Goal: Navigation & Orientation: Understand site structure

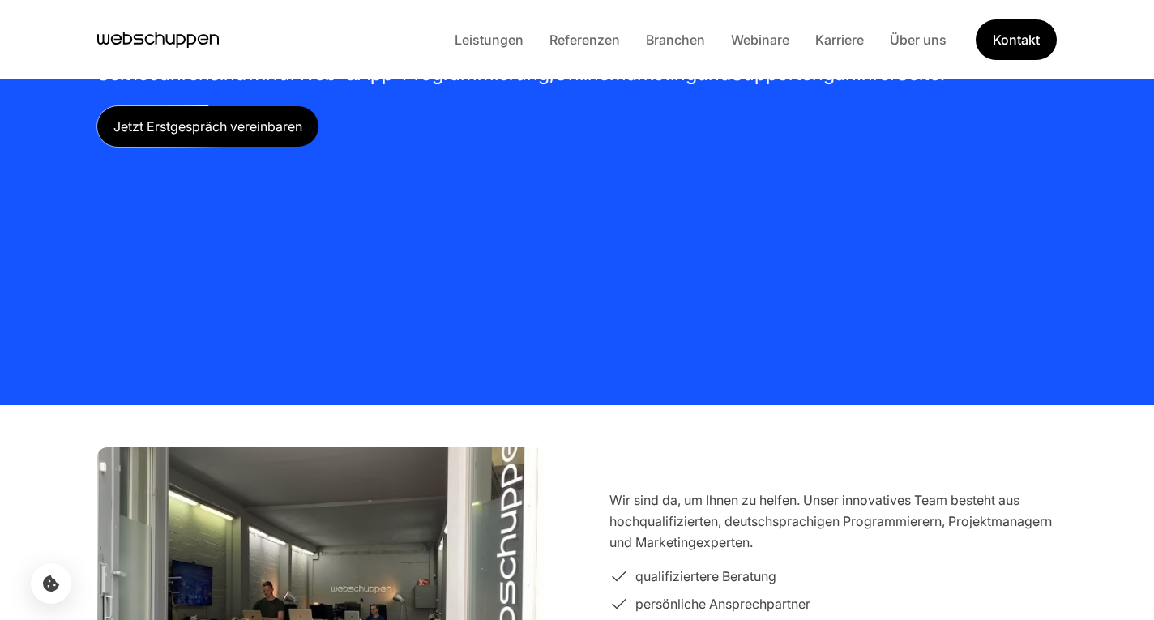
scroll to position [405, 0]
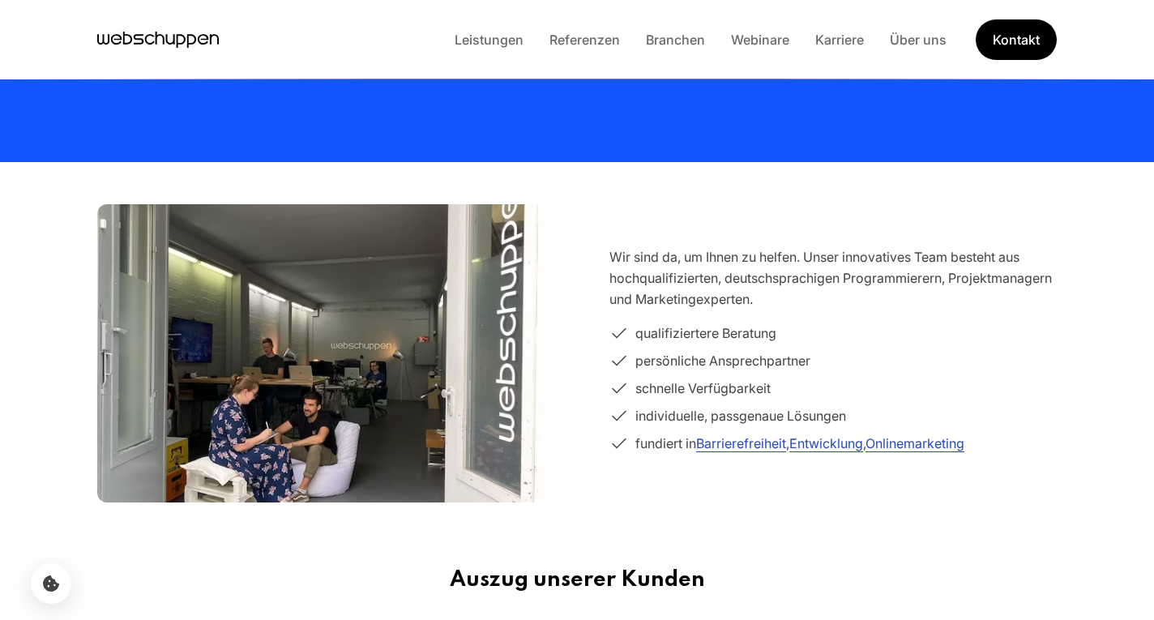
click at [577, 233] on section "Wir sind da, um Ihnen zu helfen. Unser innovatives Team besteht aus hochqualifi…" at bounding box center [576, 353] width 1037 height 350
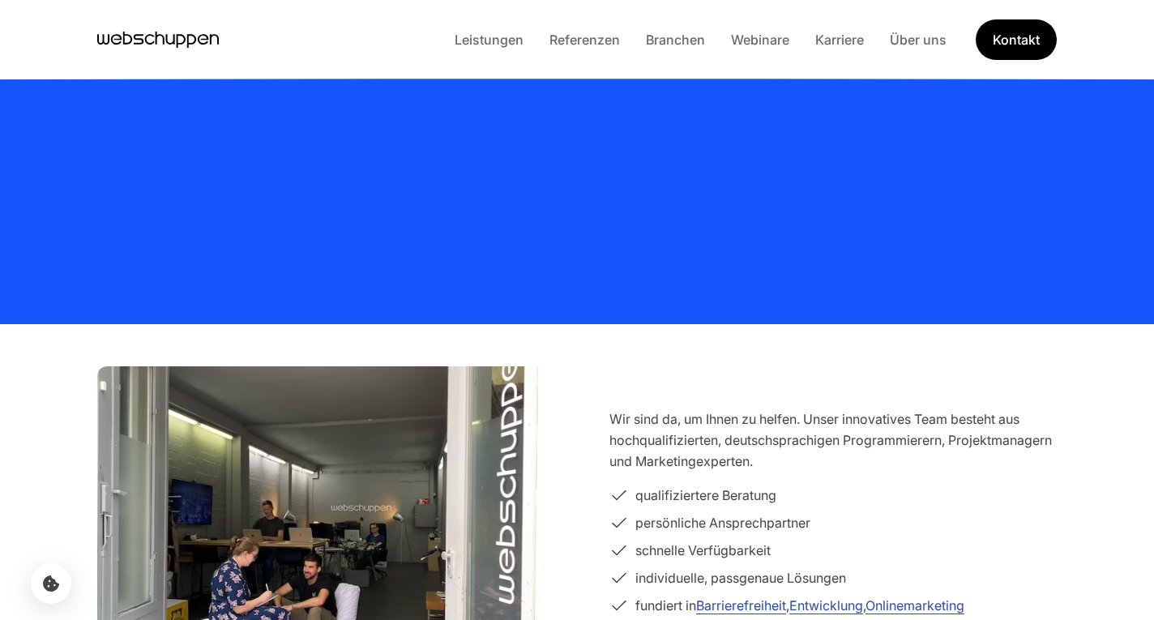
scroll to position [0, 0]
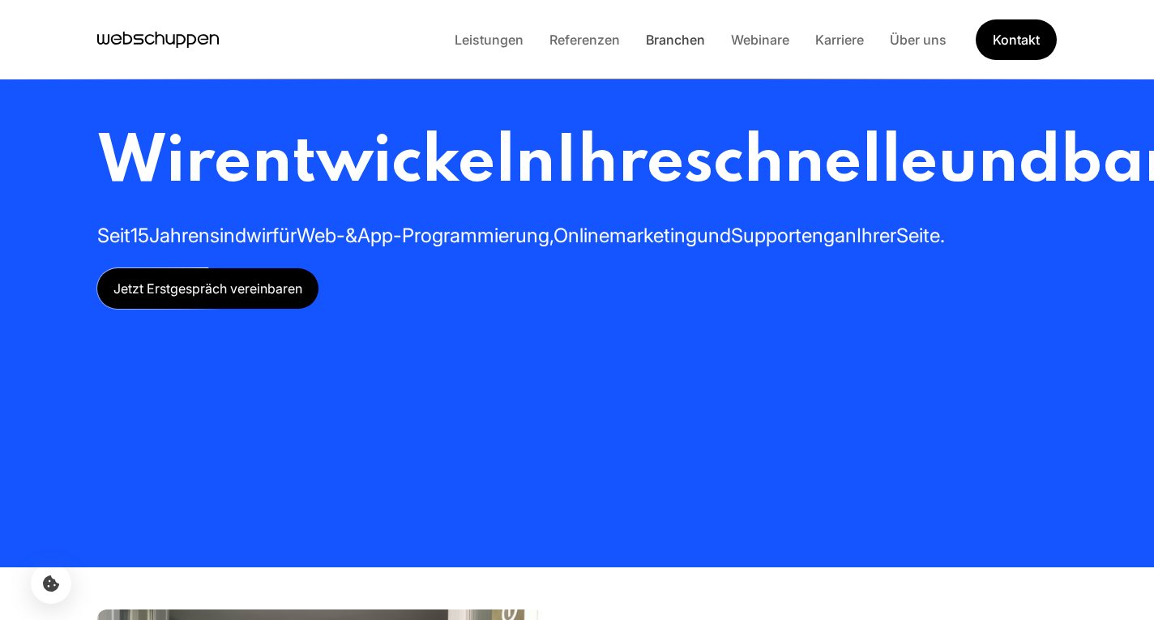
click at [665, 45] on link "Branchen" at bounding box center [675, 40] width 85 height 16
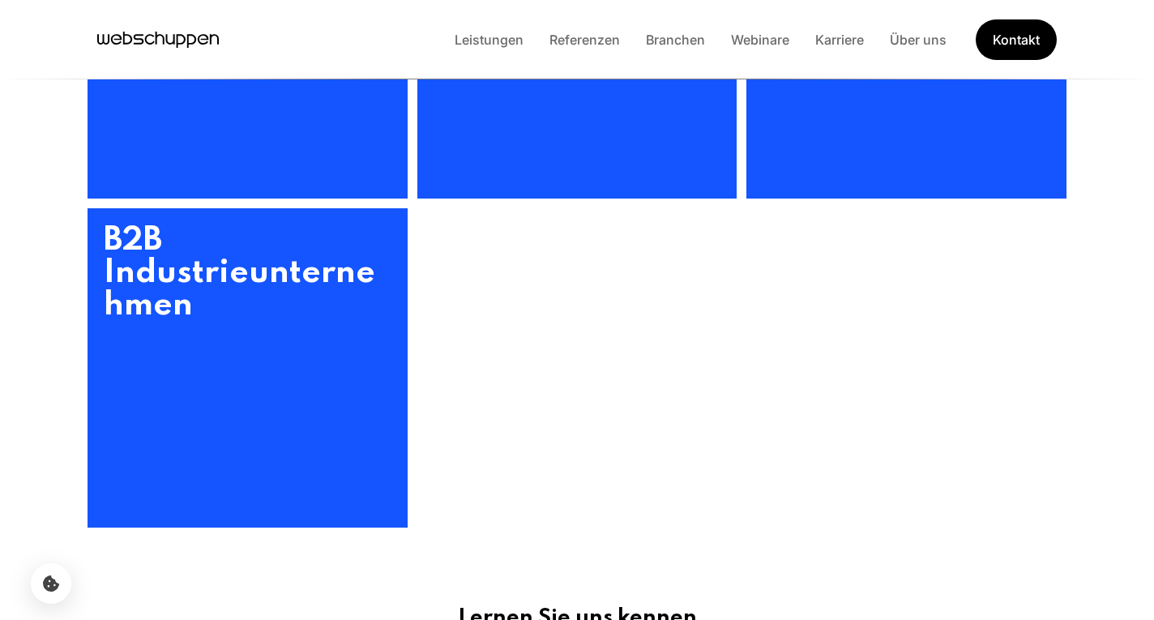
scroll to position [1378, 0]
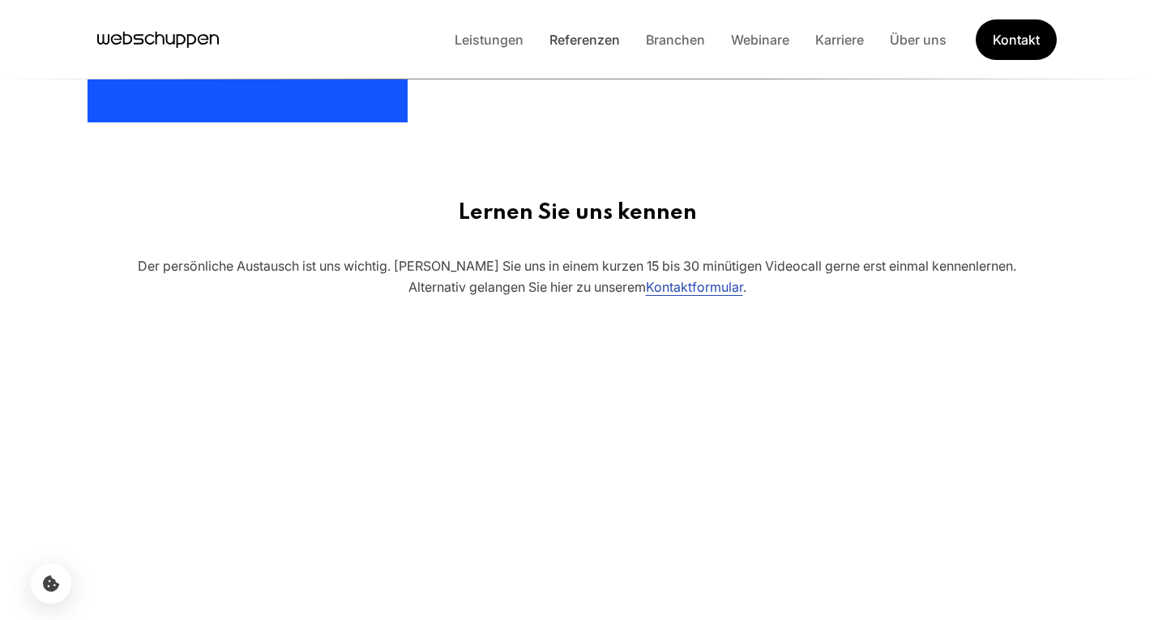
click at [556, 38] on link "Referenzen" at bounding box center [585, 40] width 96 height 16
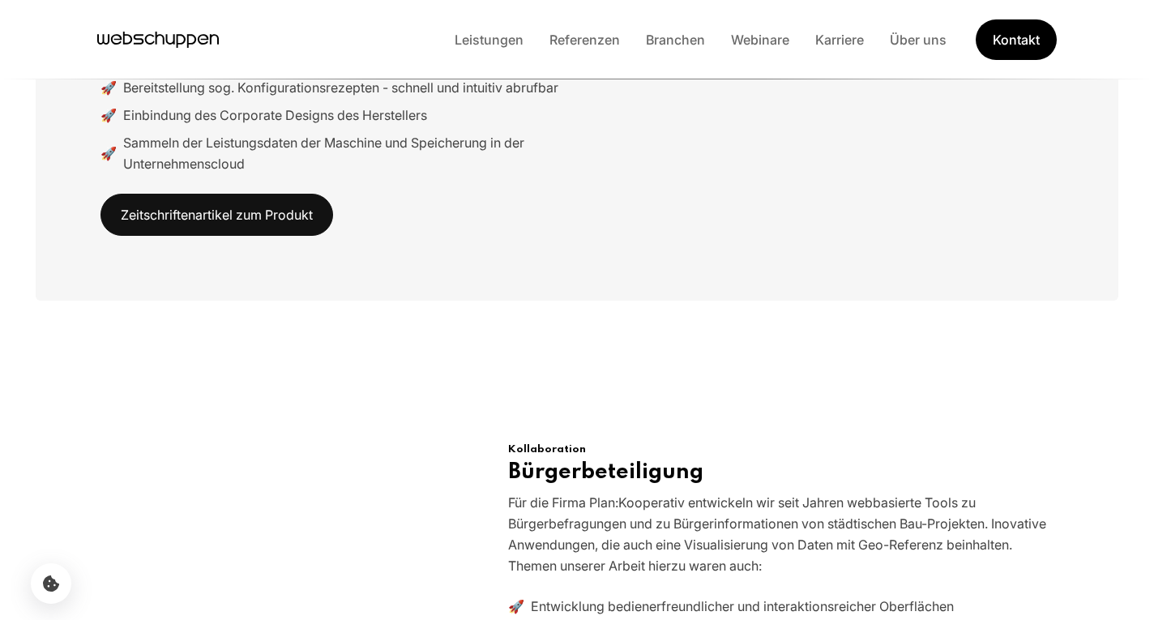
scroll to position [8433, 0]
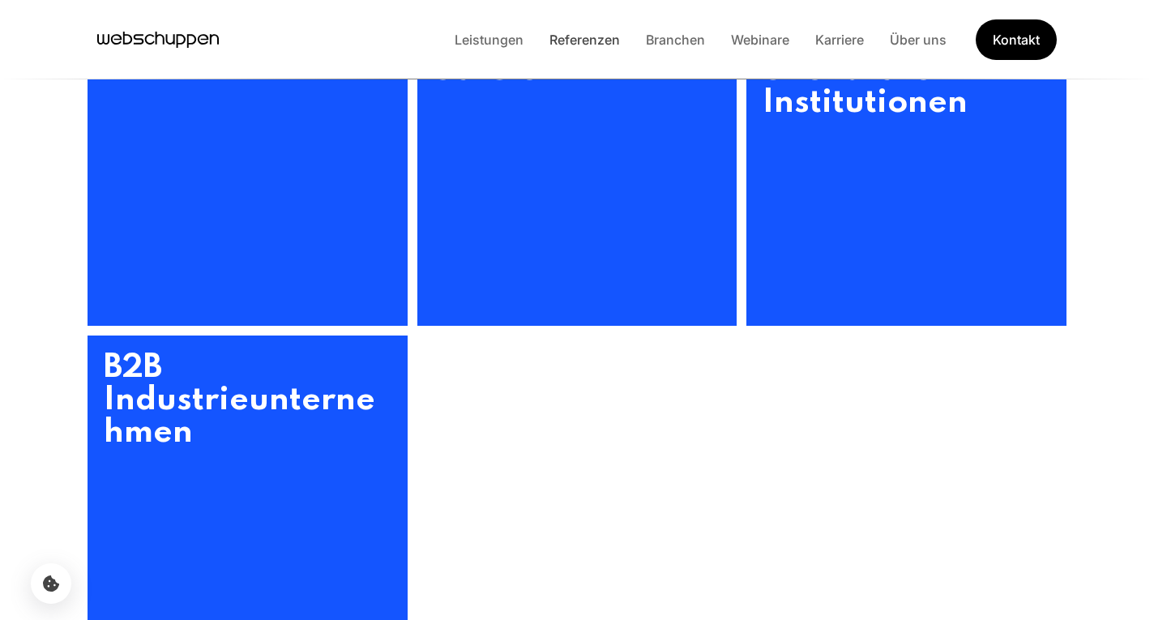
click at [563, 42] on link "Referenzen" at bounding box center [585, 40] width 96 height 16
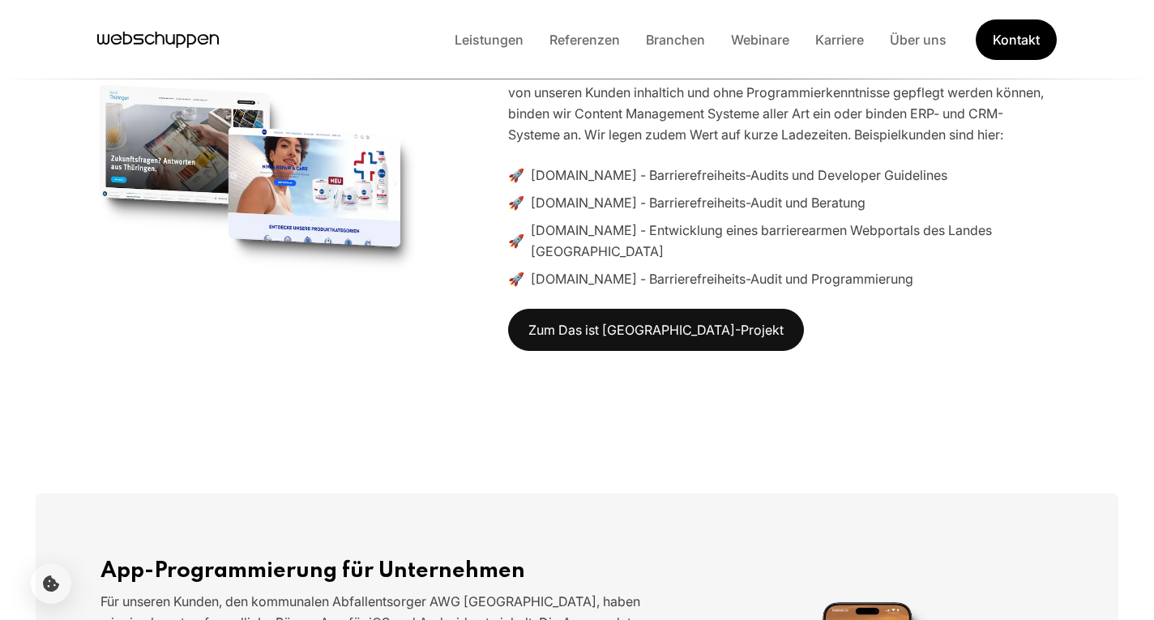
scroll to position [0, 0]
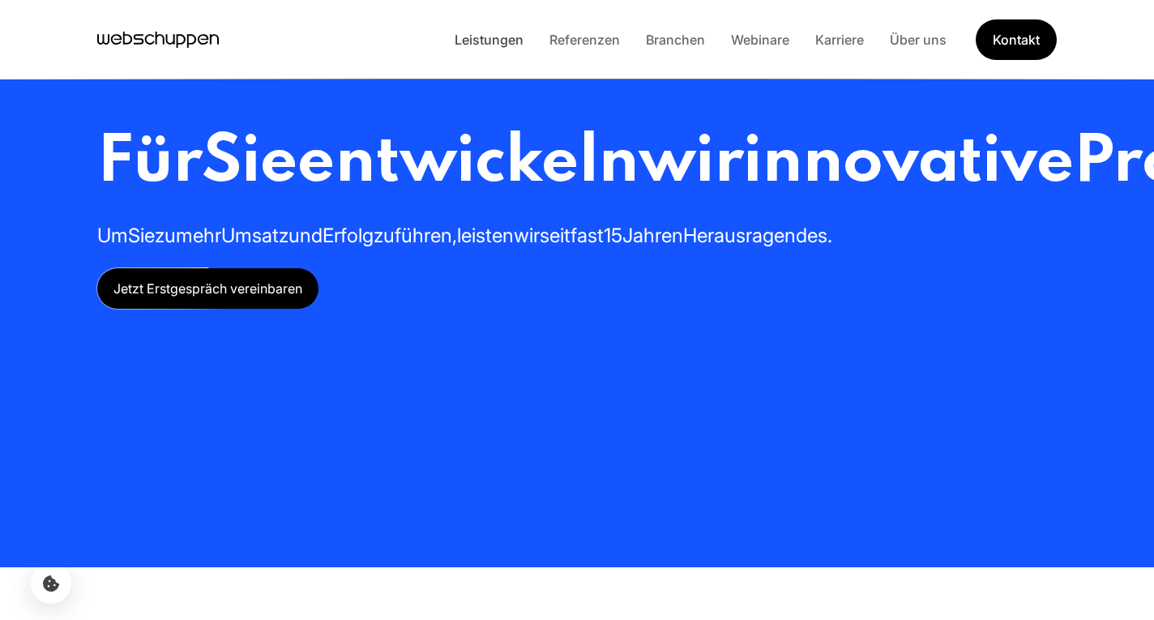
click at [488, 46] on link "Leistungen" at bounding box center [489, 40] width 95 height 16
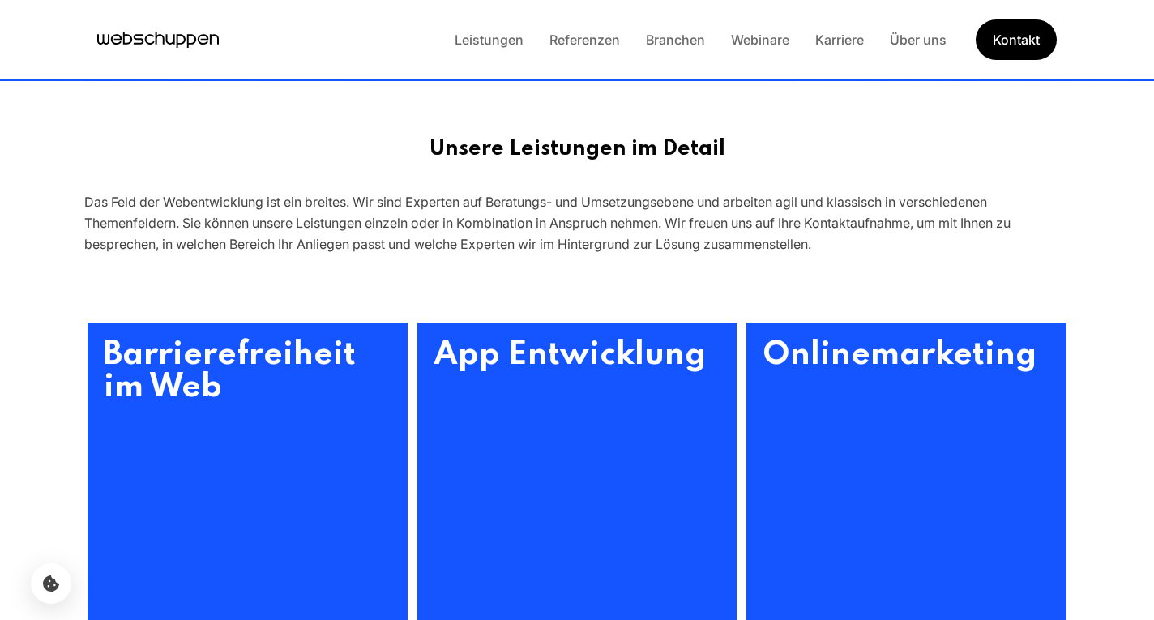
scroll to position [405, 0]
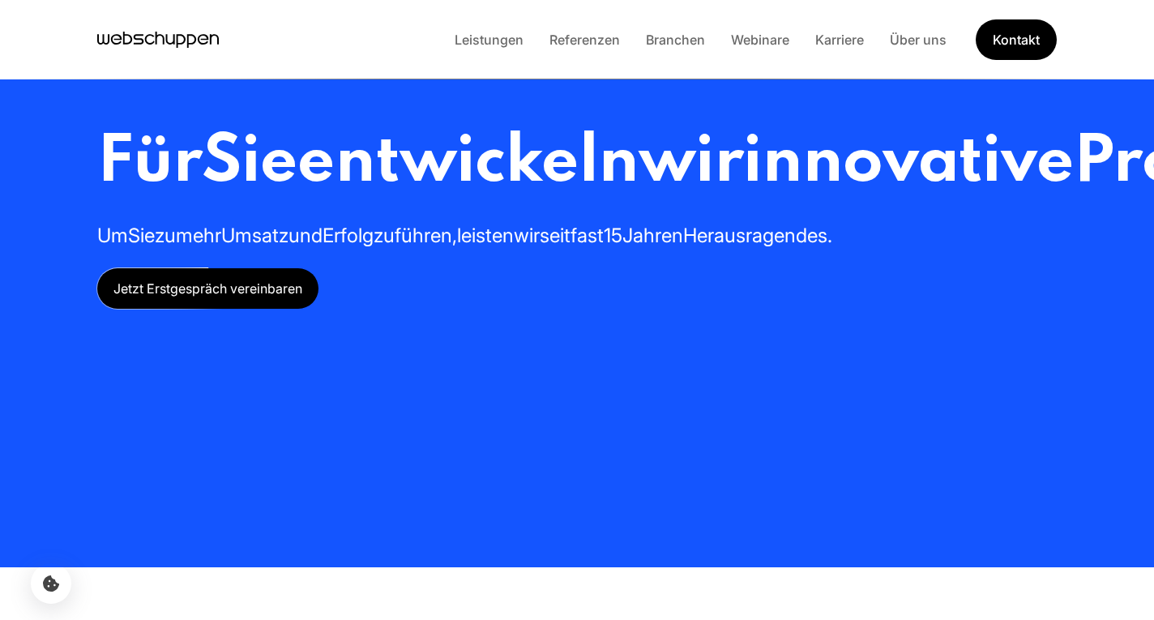
scroll to position [845, 0]
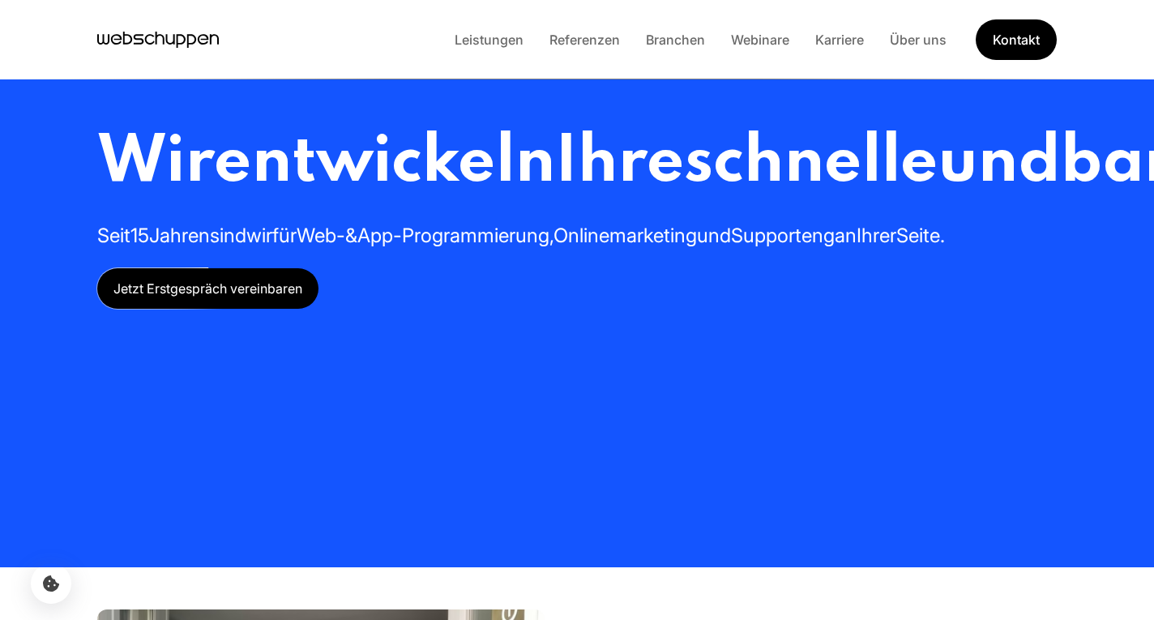
click at [568, 5] on div "Leistungen Referenzen Branchen Webinare Karriere Über uns Kontakt" at bounding box center [577, 39] width 1154 height 79
click at [657, 28] on div "Leistungen Referenzen Branchen Webinare Karriere Über uns Kontakt" at bounding box center [749, 39] width 615 height 41
click at [661, 38] on link "Branchen" at bounding box center [675, 40] width 85 height 16
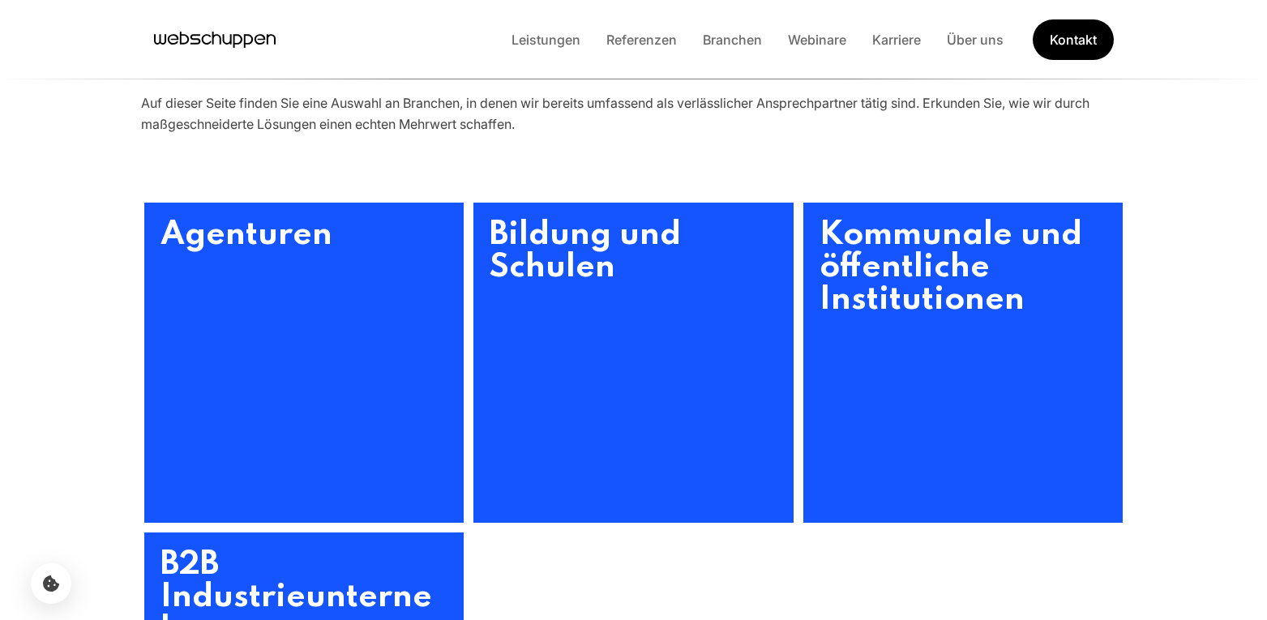
scroll to position [811, 0]
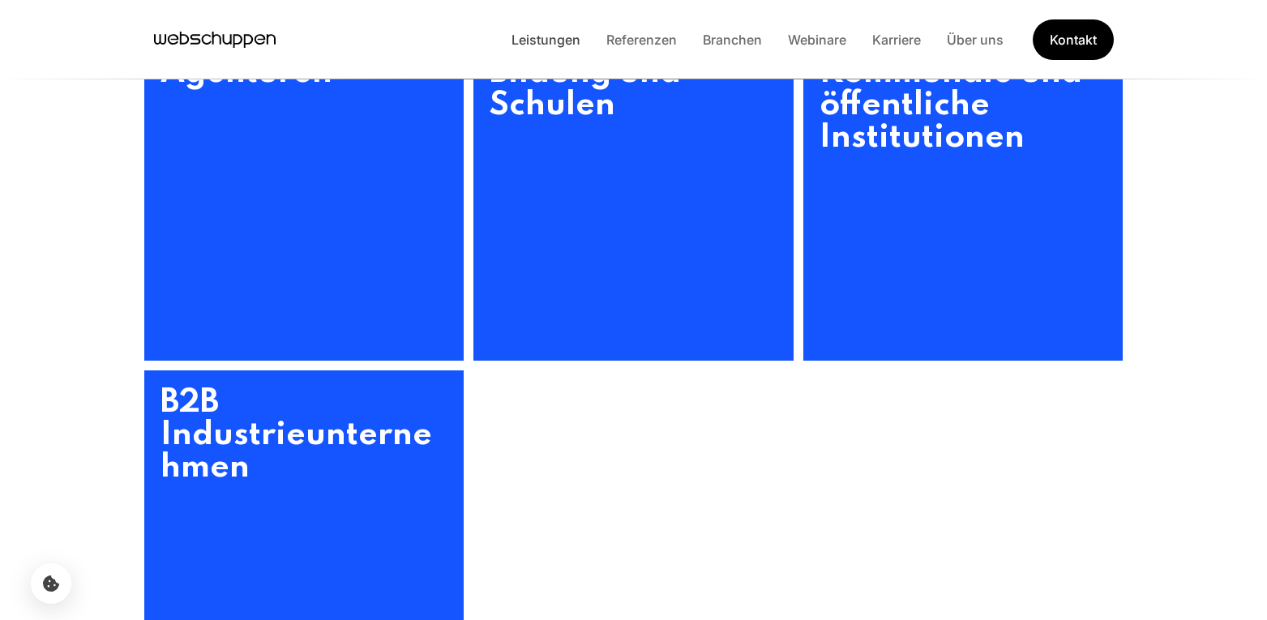
click at [546, 34] on link "Leistungen" at bounding box center [545, 40] width 95 height 16
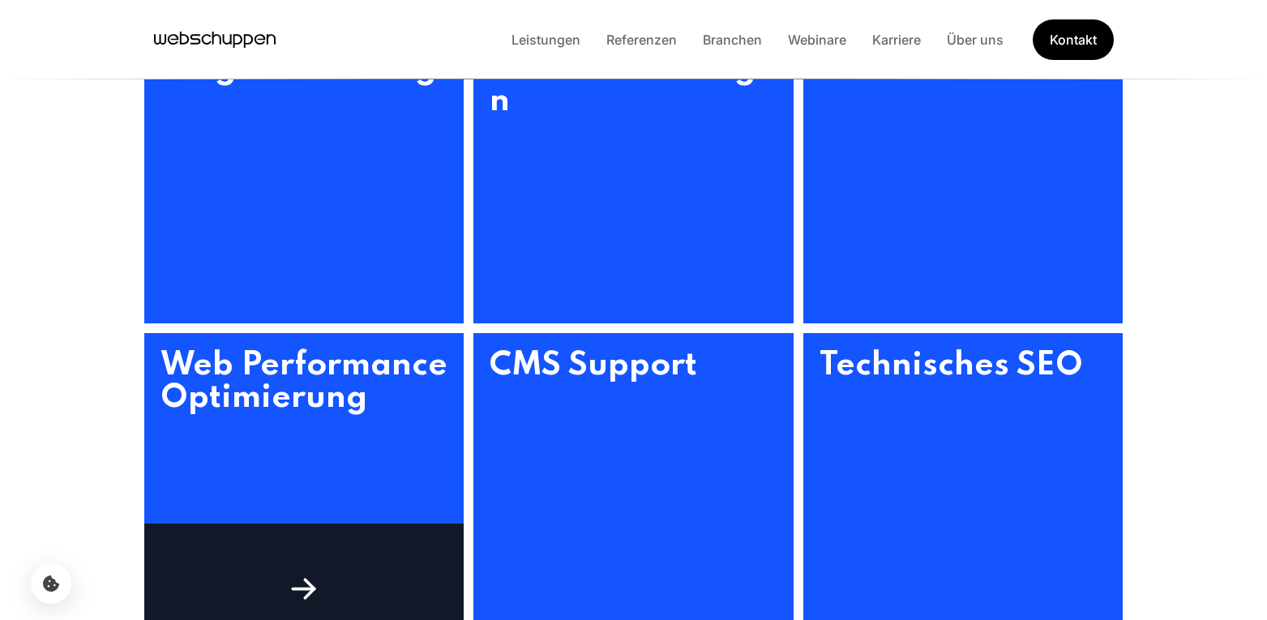
scroll to position [892, 0]
